Goal: Task Accomplishment & Management: Use online tool/utility

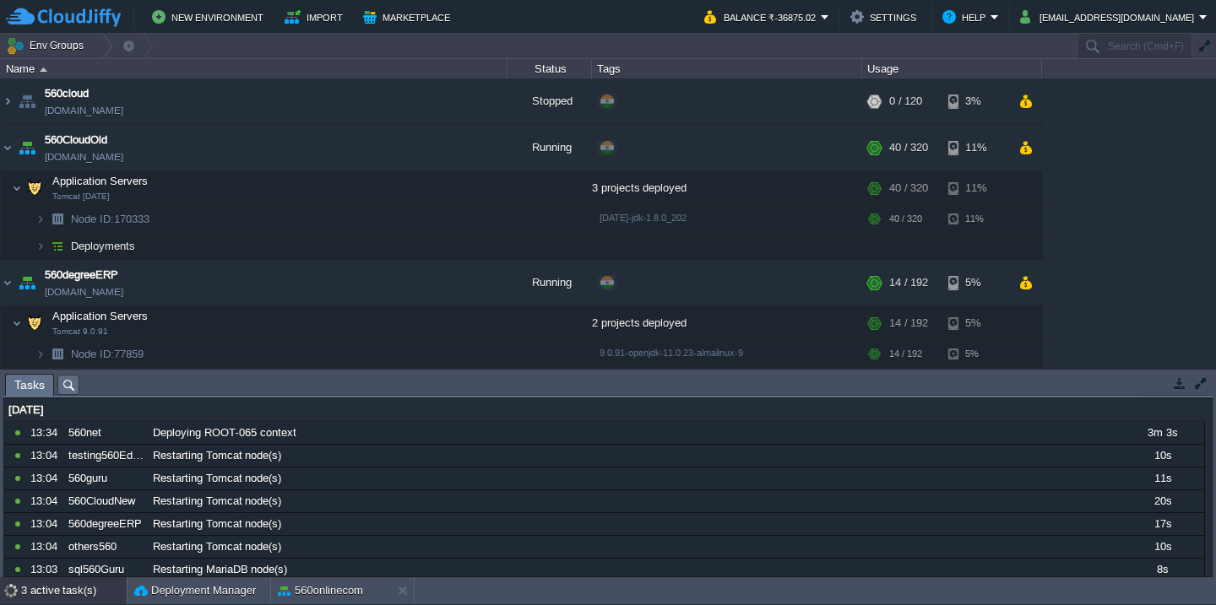
click at [59, 599] on div "3 active task(s)" at bounding box center [74, 591] width 106 height 27
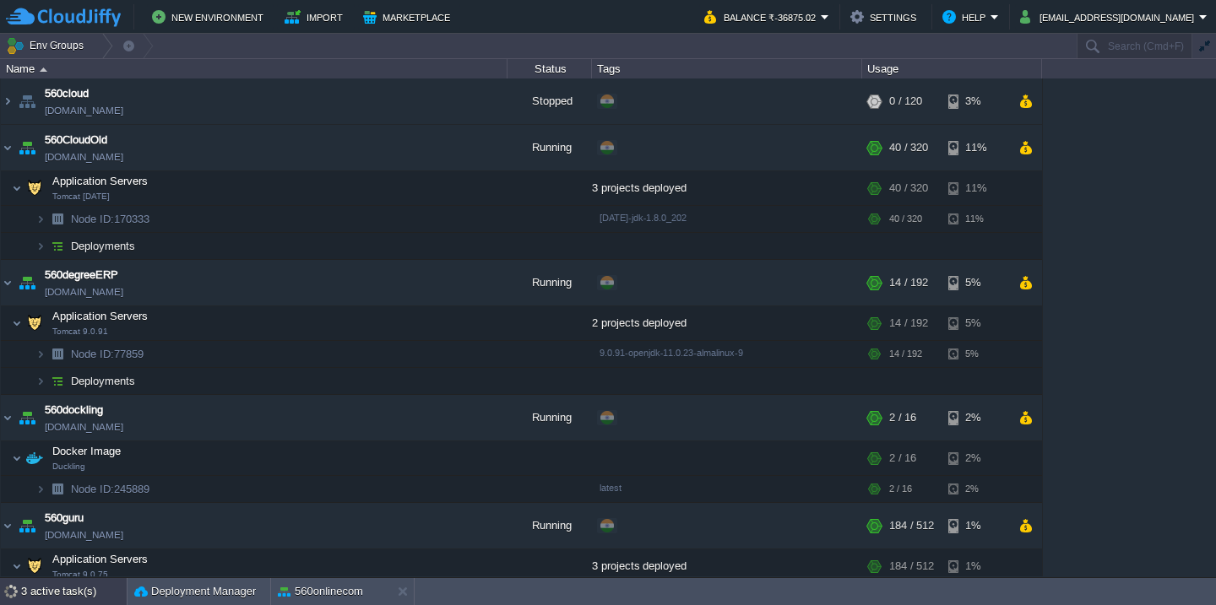
click at [32, 596] on div "3 active task(s)" at bounding box center [74, 591] width 106 height 27
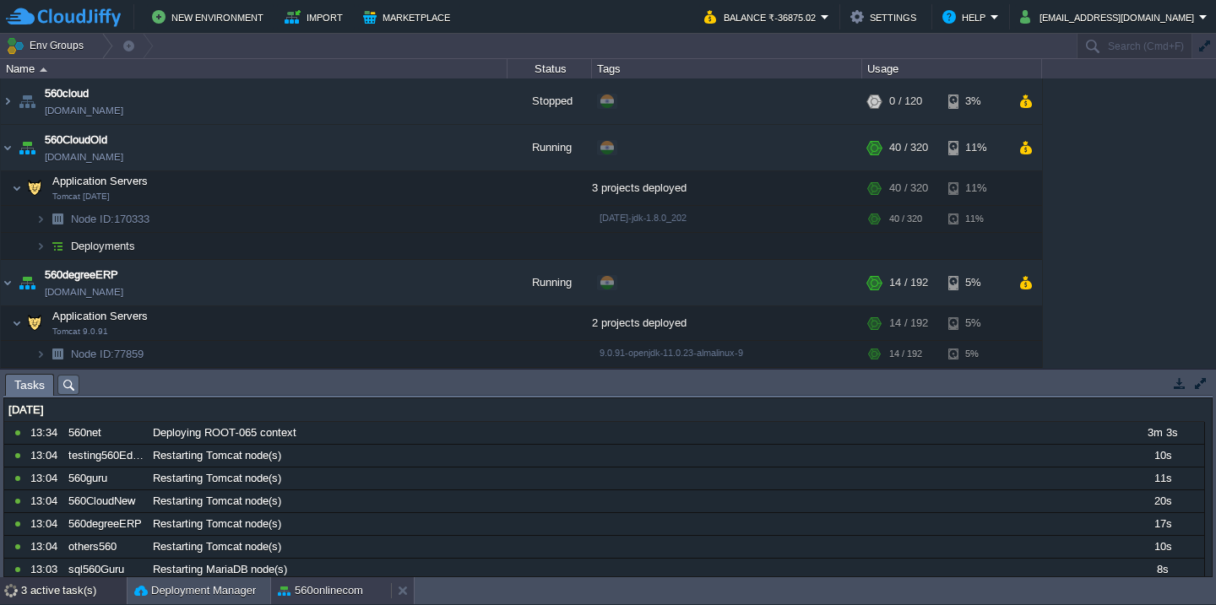
click at [322, 589] on button "560onlinecom" at bounding box center [320, 591] width 85 height 17
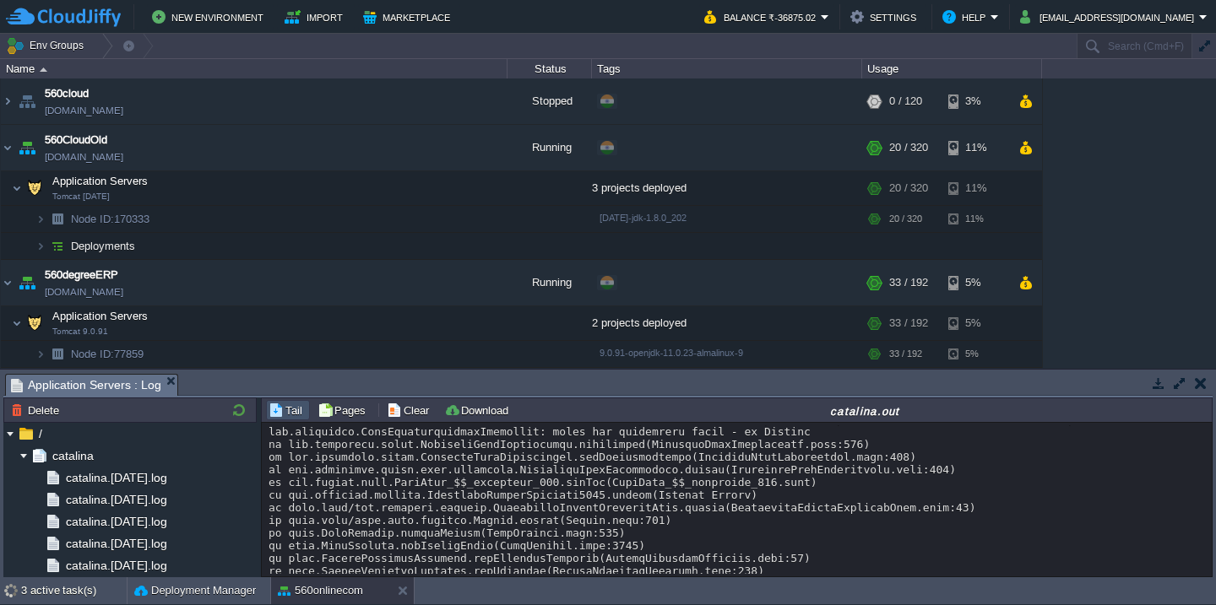
scroll to position [12673, 0]
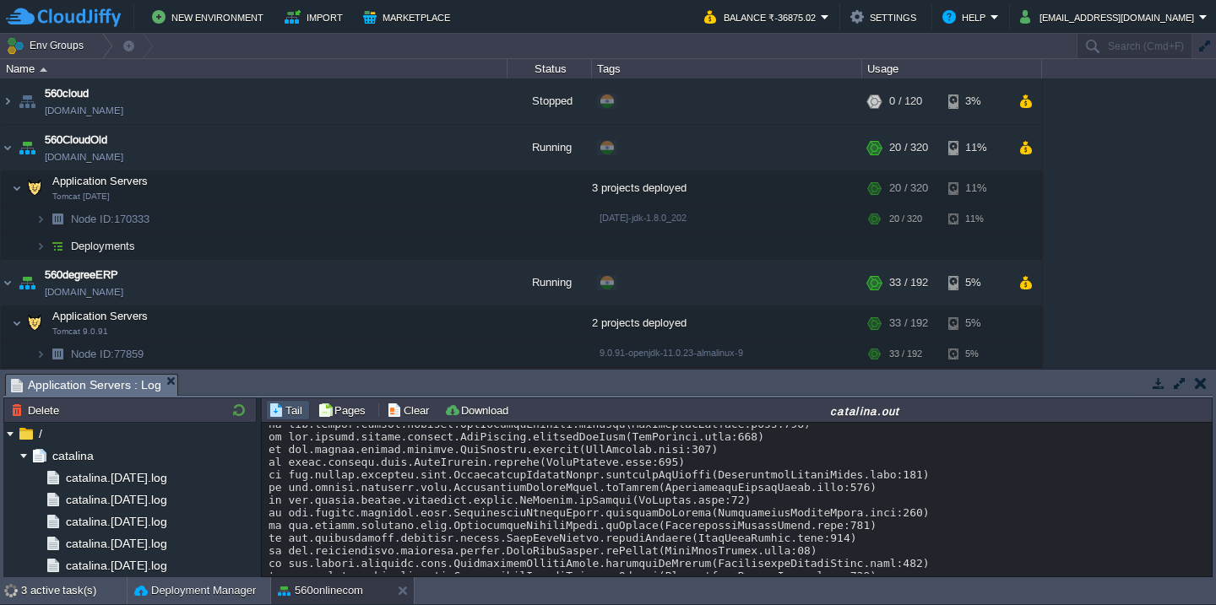
click at [556, 520] on div at bounding box center [736, 430] width 936 height 25355
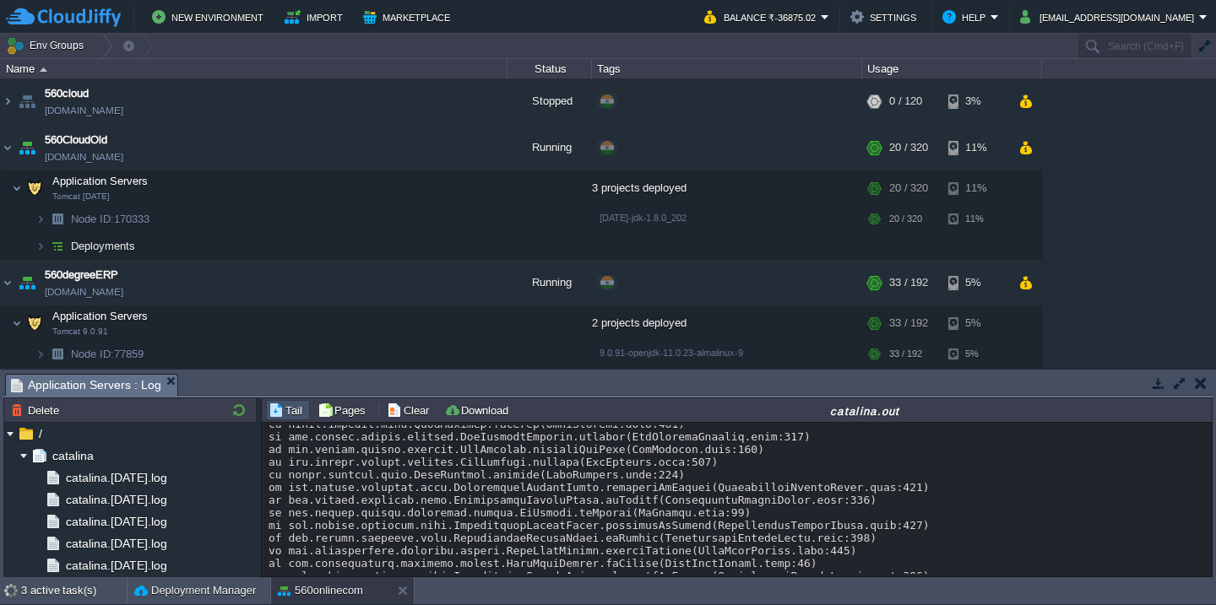
scroll to position [25229, 0]
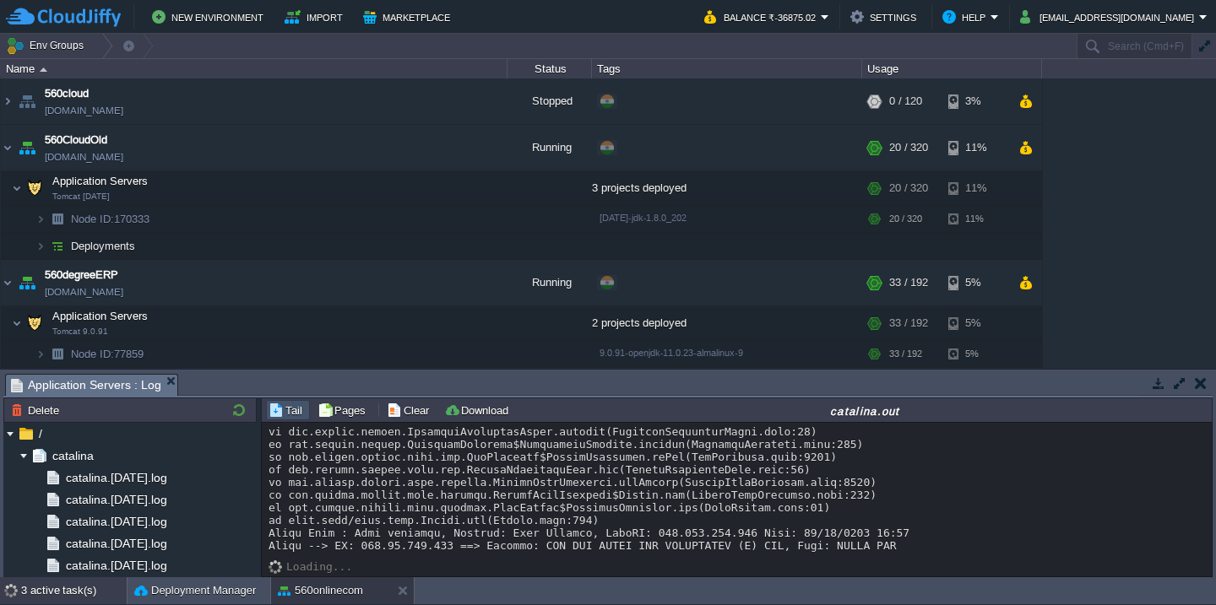
click at [64, 593] on div "3 active task(s)" at bounding box center [74, 591] width 106 height 27
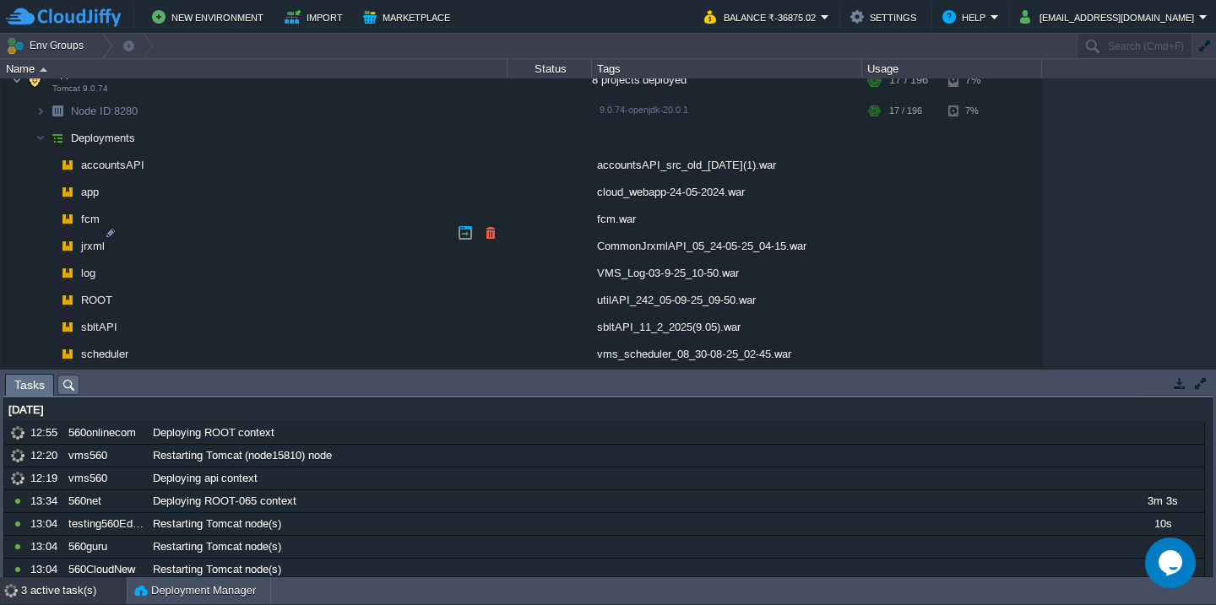
scroll to position [1492, 0]
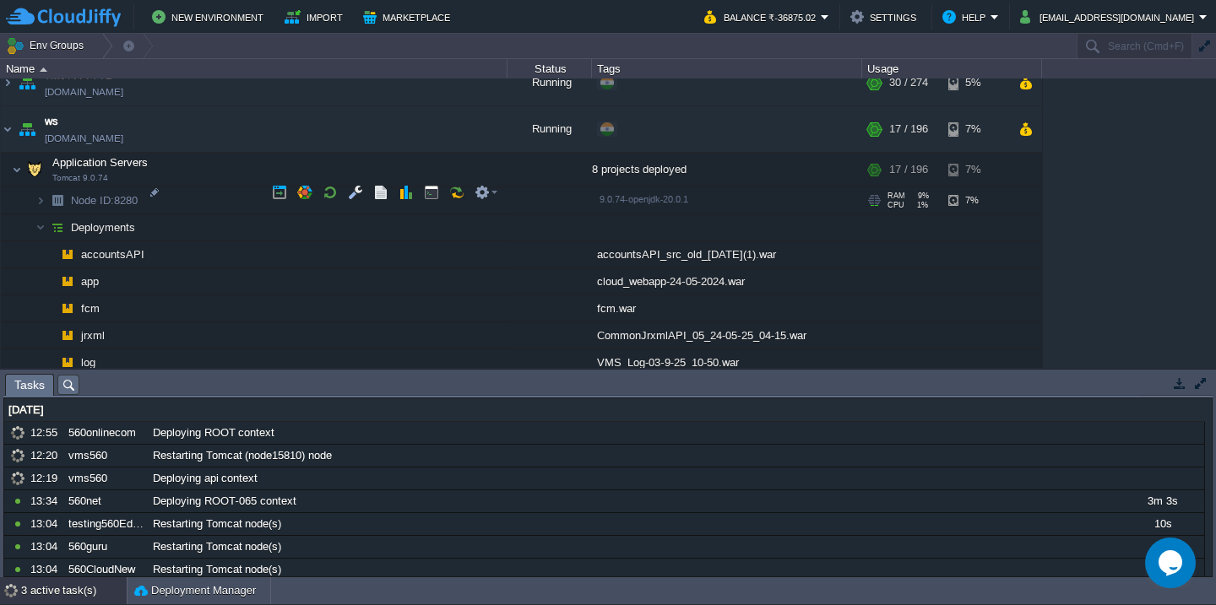
click at [190, 194] on td "Node ID: 8280" at bounding box center [254, 200] width 507 height 27
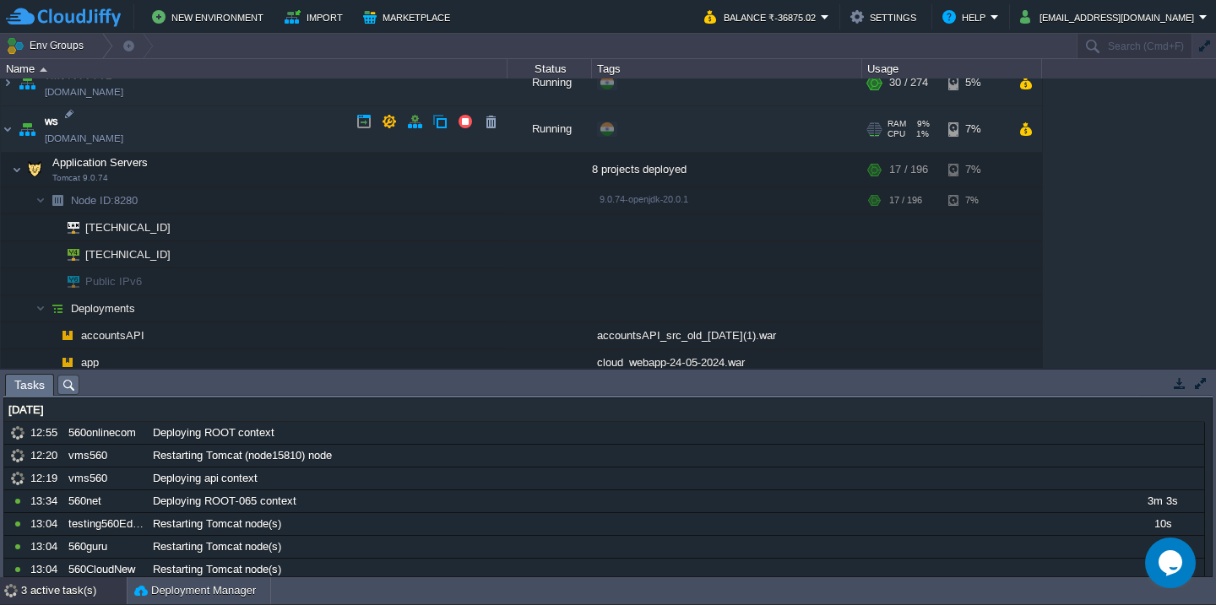
copy td "ws test560.cloudjiffy.net"
drag, startPoint x: 170, startPoint y: 138, endPoint x: 43, endPoint y: 133, distance: 126.7
click at [43, 133] on td "ws test560.cloudjiffy.net" at bounding box center [254, 129] width 507 height 46
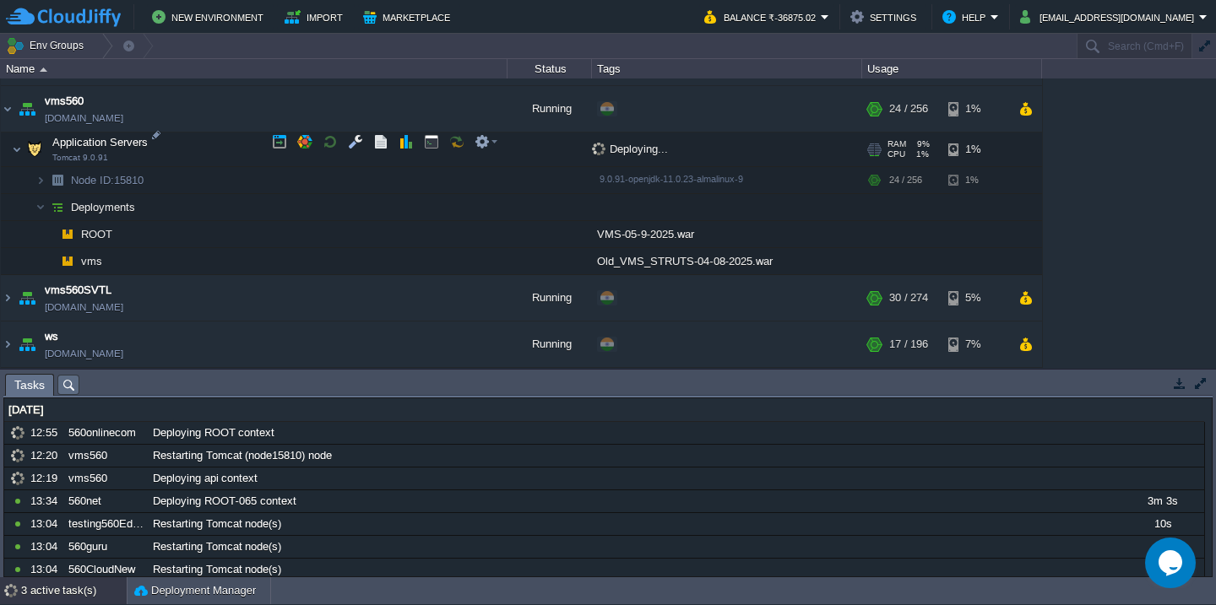
scroll to position [1269, 0]
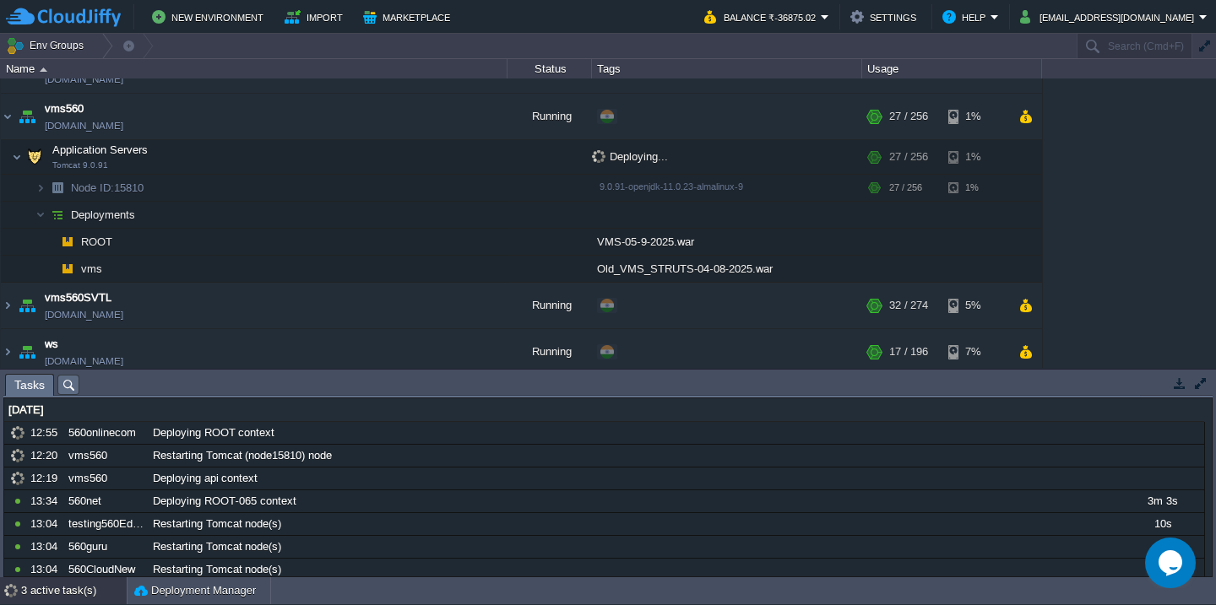
click at [1186, 232] on div "560cloud 560cloud.cloudjiffy.net Stopped + Add to Env Group RAM 0% CPU 0% 0 / 1…" at bounding box center [608, 224] width 1216 height 290
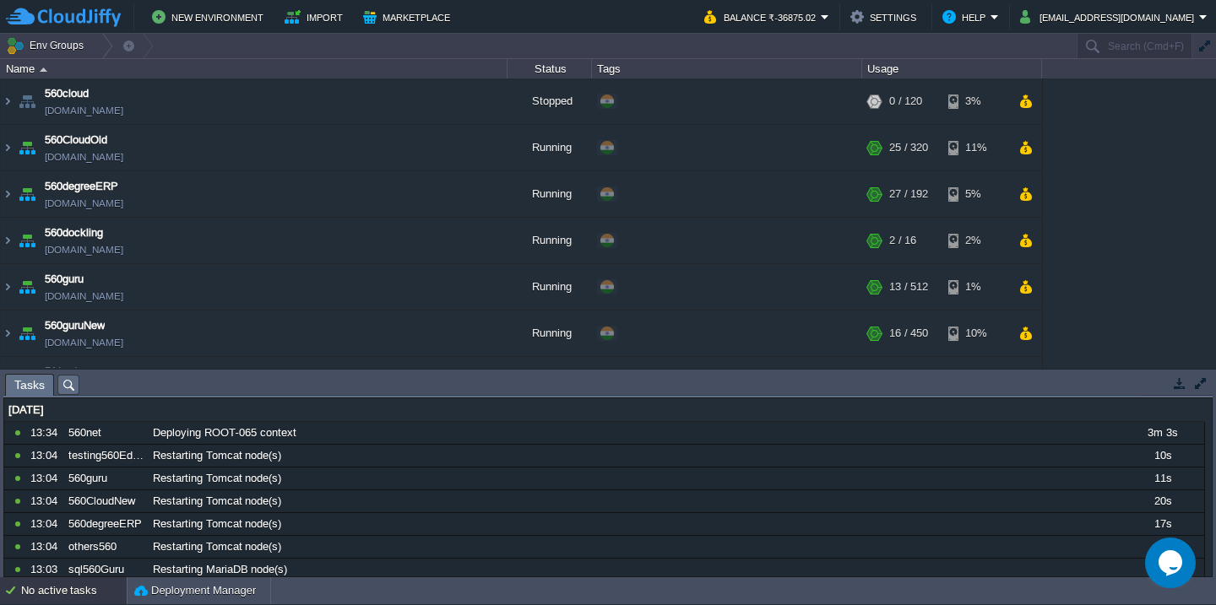
click at [54, 595] on div "No active tasks" at bounding box center [74, 591] width 106 height 27
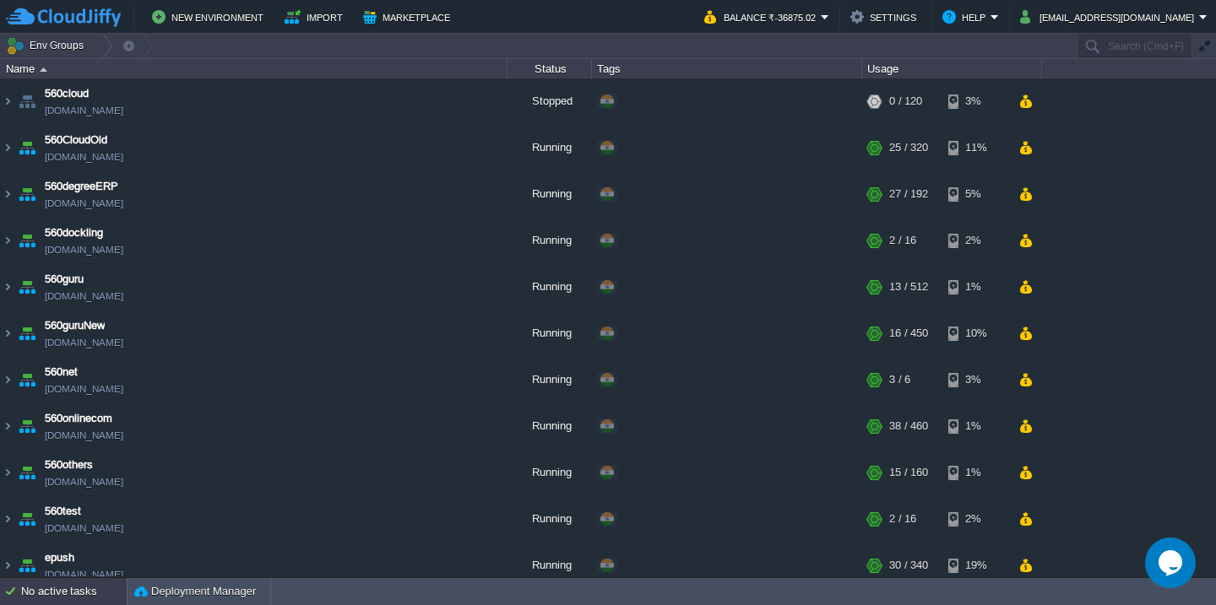
click at [80, 587] on div "No active tasks" at bounding box center [74, 591] width 106 height 27
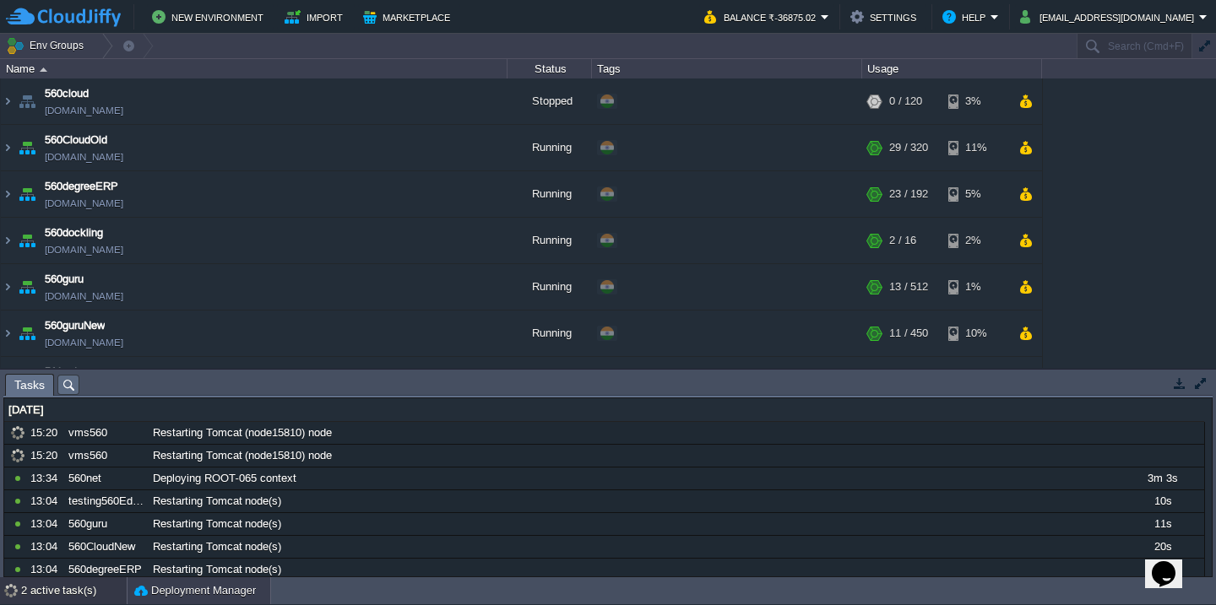
click at [177, 591] on button "Deployment Manager" at bounding box center [195, 591] width 122 height 17
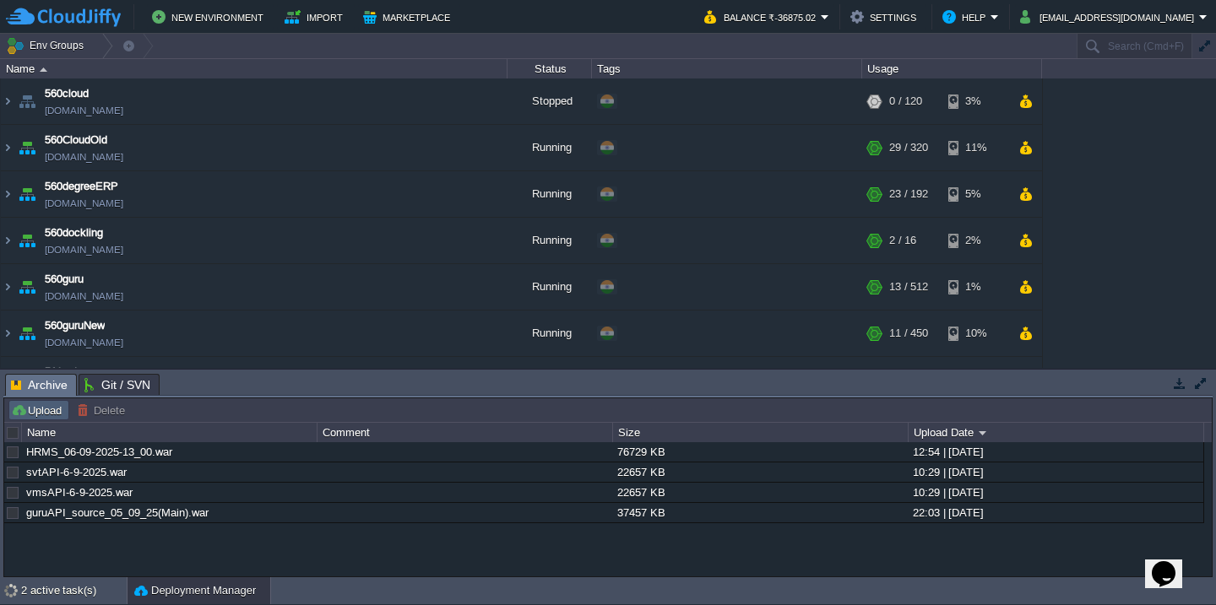
click at [53, 415] on button "Upload" at bounding box center [39, 410] width 56 height 15
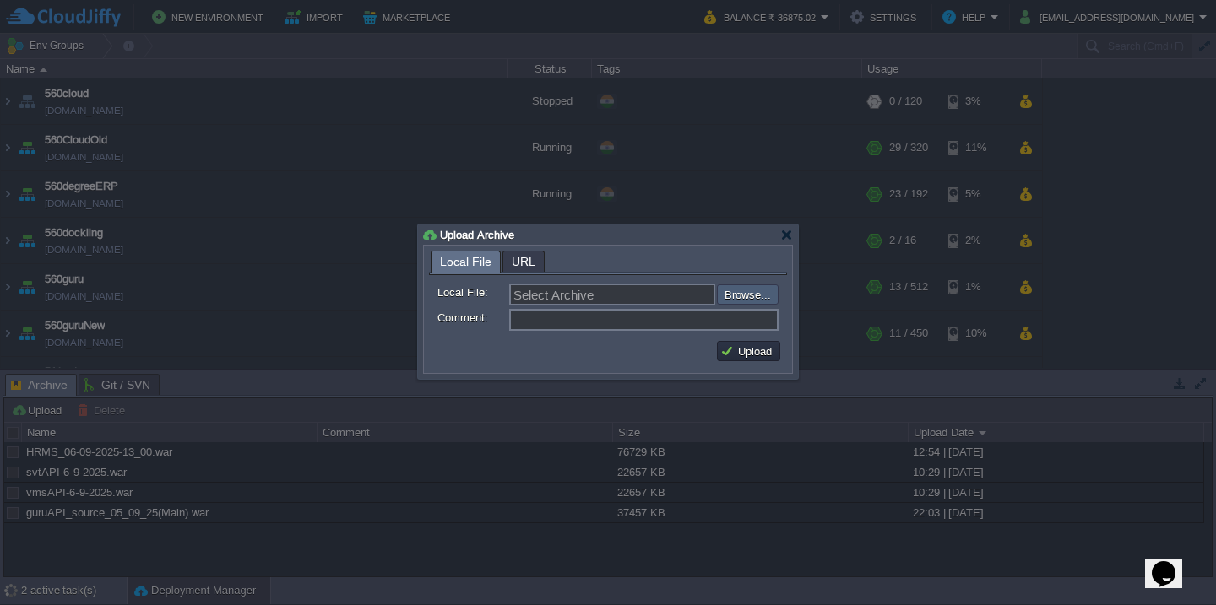
click at [752, 300] on input "file" at bounding box center [672, 295] width 214 height 20
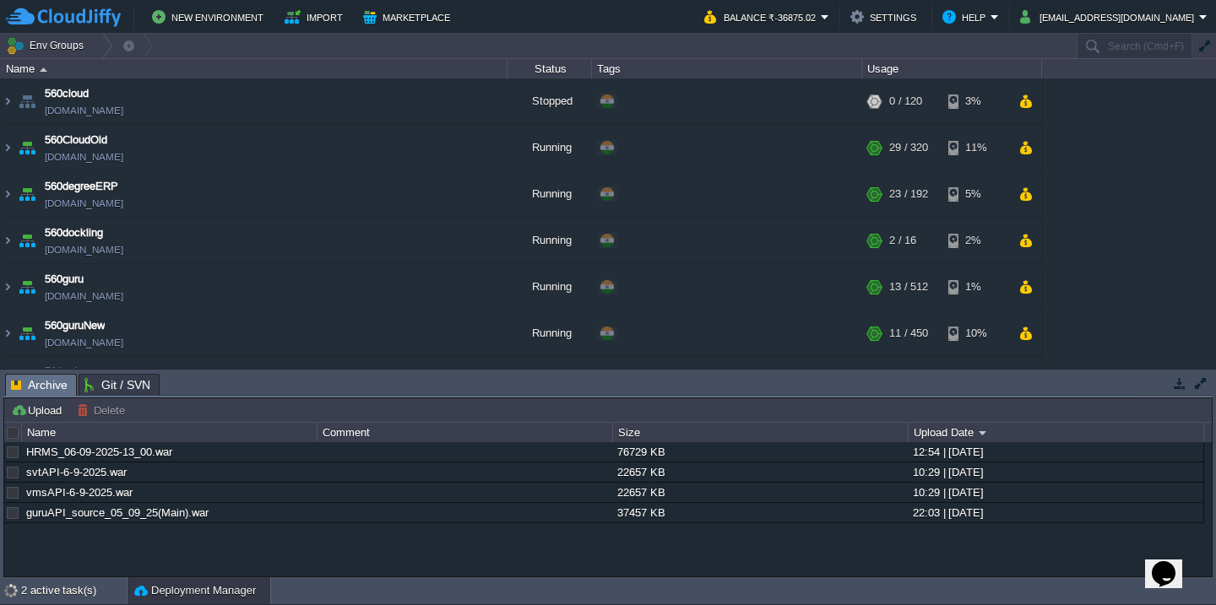
click at [14, 431] on div at bounding box center [13, 433] width 15 height 15
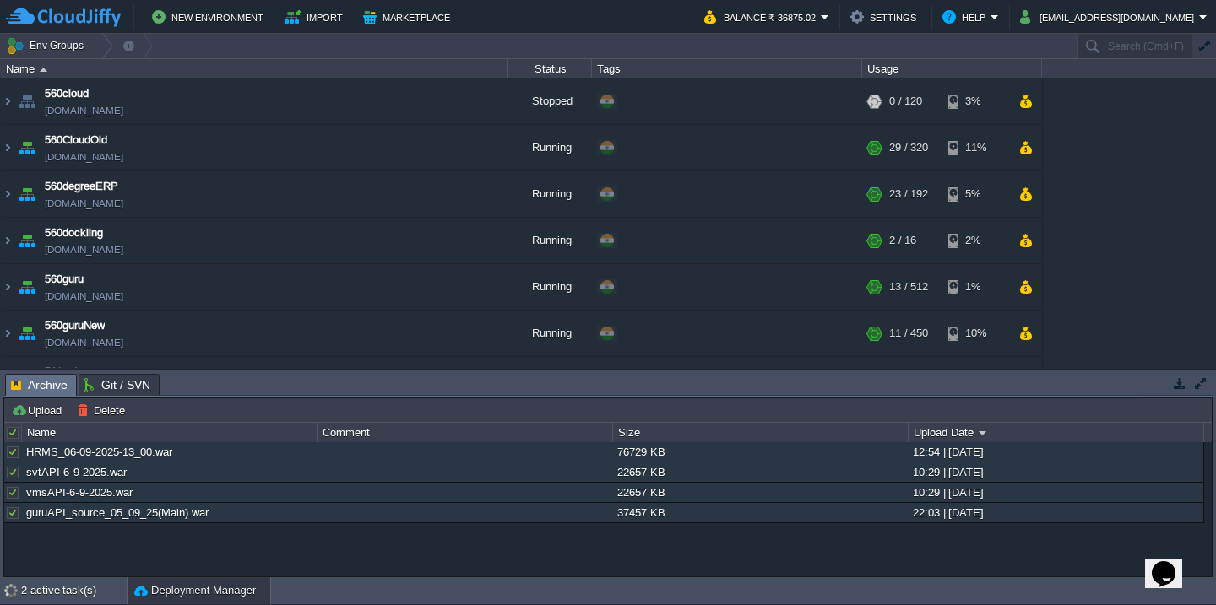
click at [6, 432] on div at bounding box center [13, 433] width 15 height 15
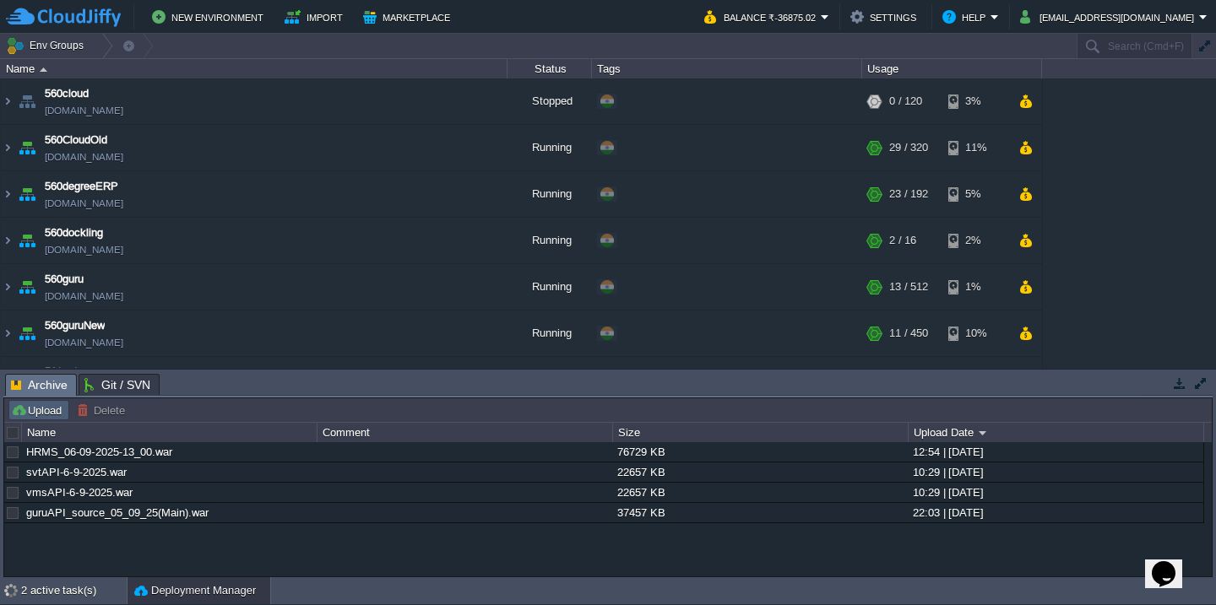
click at [46, 403] on button "Upload" at bounding box center [39, 410] width 56 height 15
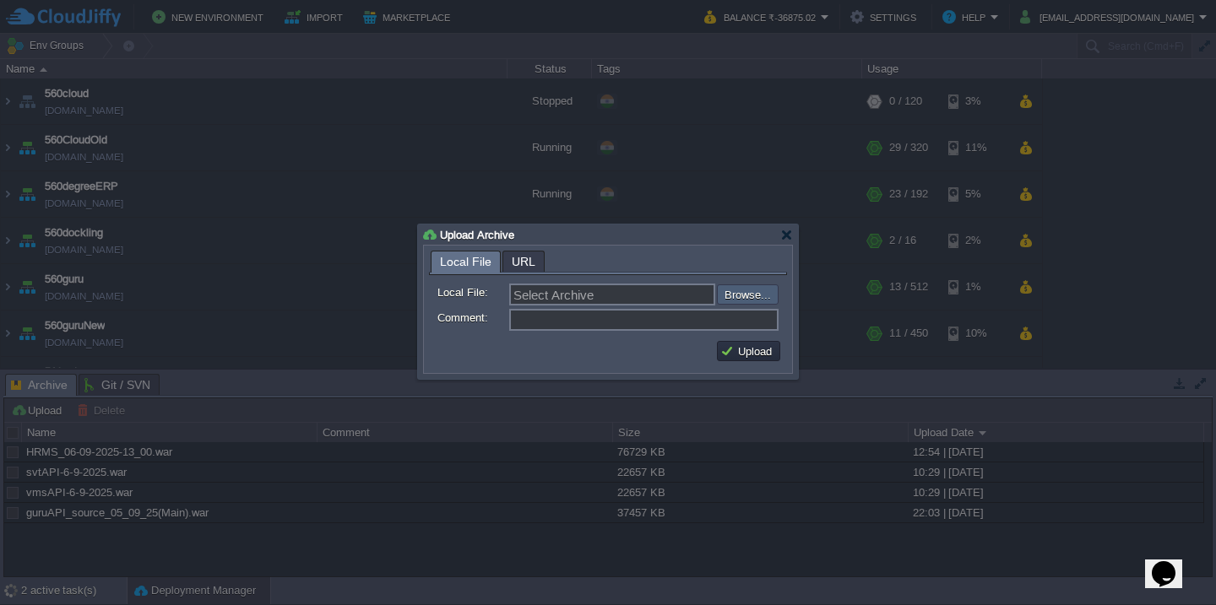
click at [730, 289] on input "file" at bounding box center [672, 295] width 214 height 20
type input "C:\fakepath\guruAPI_source_06_09_25(3.20).war"
type input "guruAPI_source_06_09_25(3.20).war"
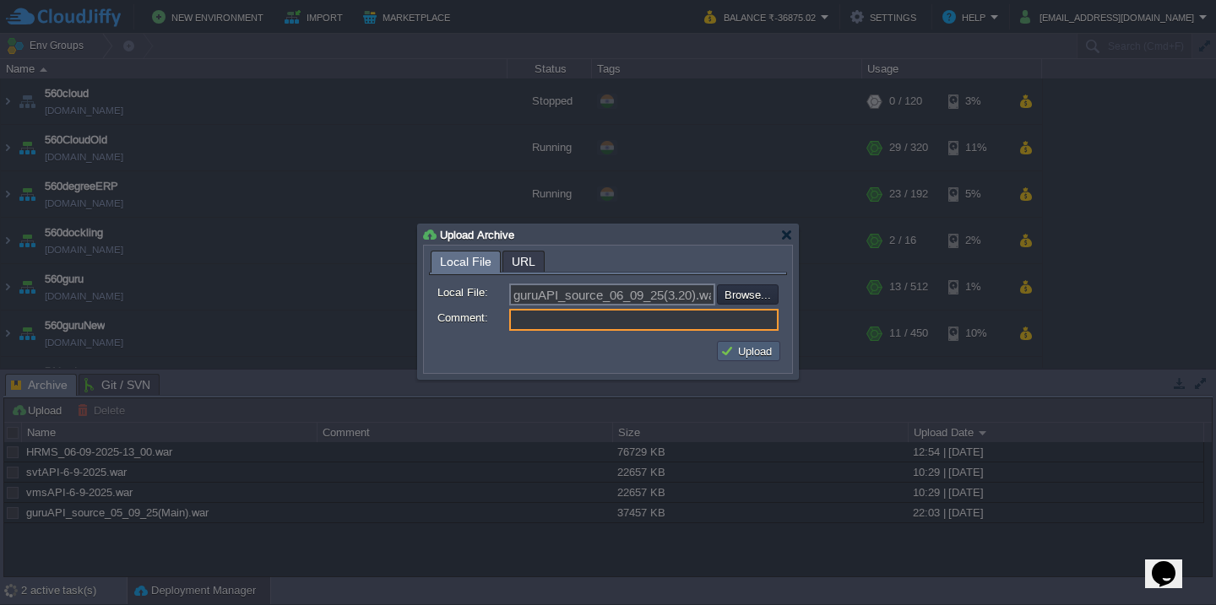
click at [735, 351] on button "Upload" at bounding box center [748, 351] width 57 height 15
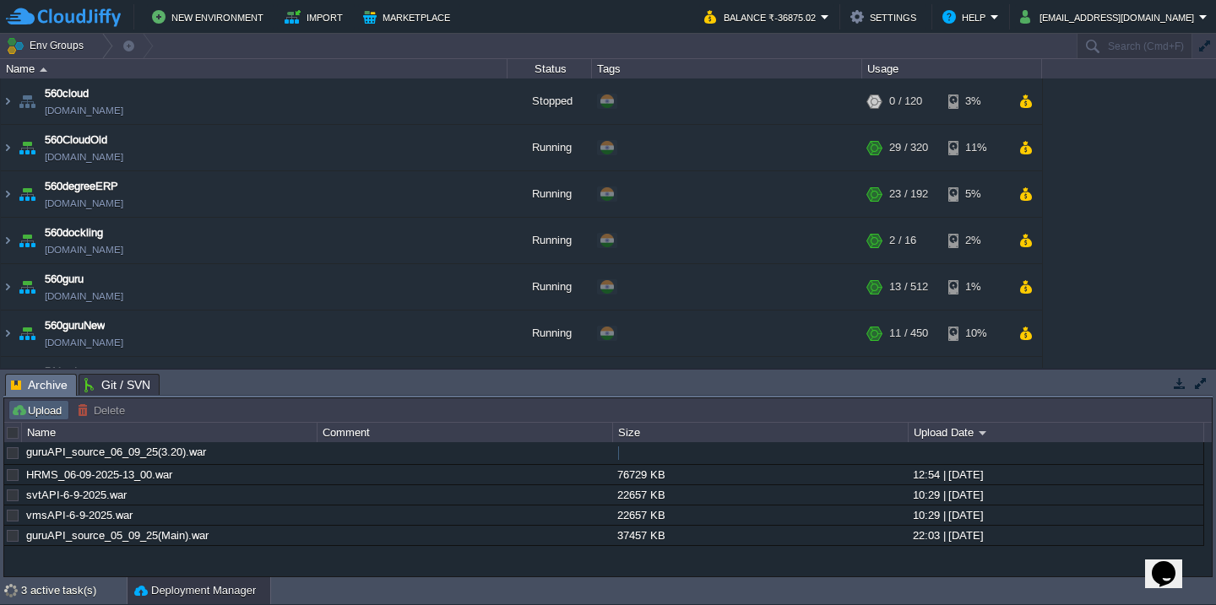
click at [47, 410] on button "Upload" at bounding box center [39, 410] width 56 height 15
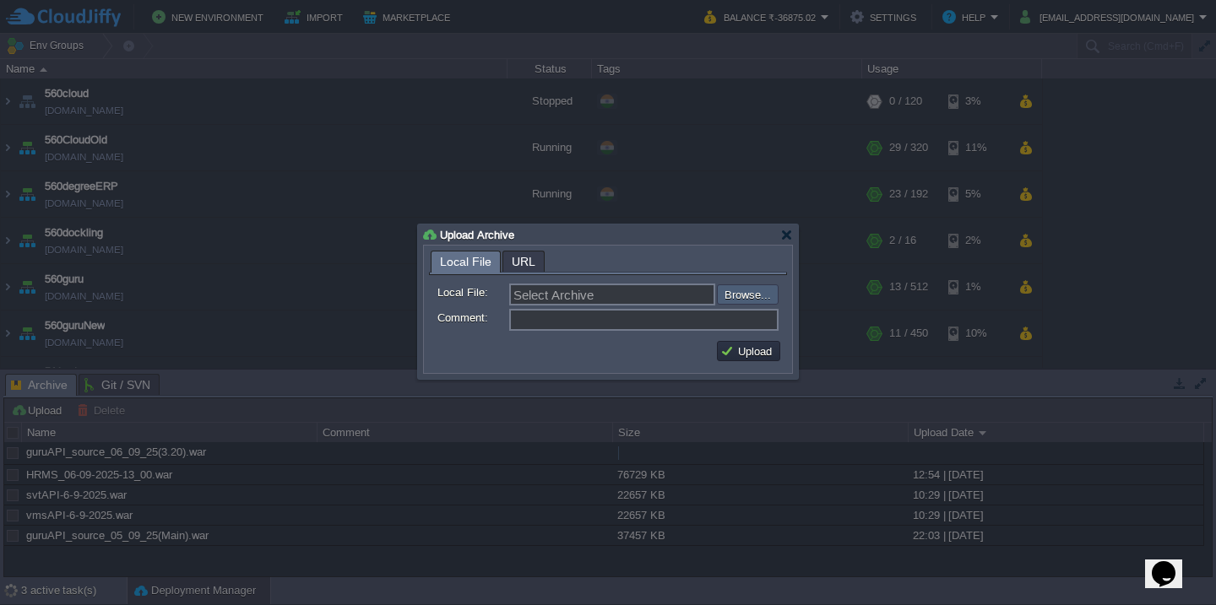
click at [756, 291] on input "file" at bounding box center [672, 295] width 214 height 20
type input "C:\fakepath\guru_source_06_09_25(3.20).war"
type input "guru_source_06_09_25(3.20).war"
click at [733, 355] on button "Upload" at bounding box center [748, 351] width 57 height 15
